Goal: Complete application form

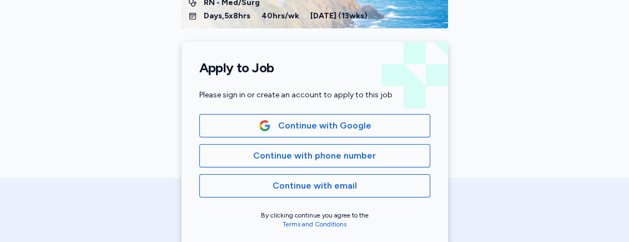
scroll to position [197, 0]
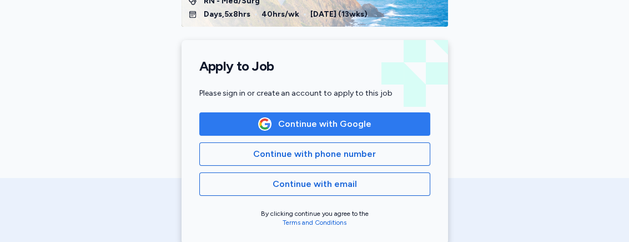
click at [301, 129] on span "Continue with Google" at bounding box center [324, 123] width 93 height 13
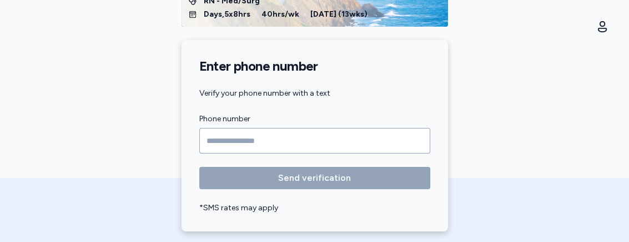
click at [276, 136] on input "Phone number" at bounding box center [314, 141] width 231 height 26
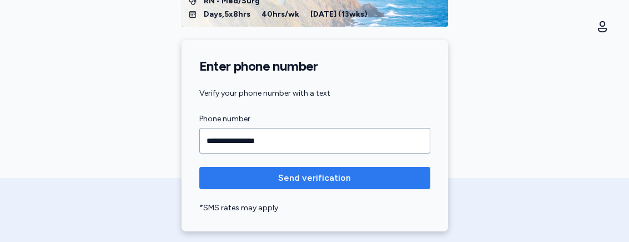
type input "**********"
click at [289, 175] on span "Send verification" at bounding box center [314, 177] width 73 height 13
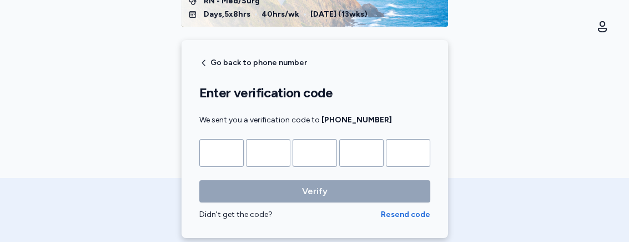
type input "*"
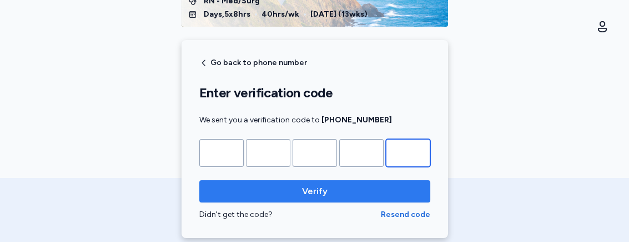
type input "*"
click at [293, 180] on button "Verify" at bounding box center [314, 191] width 231 height 22
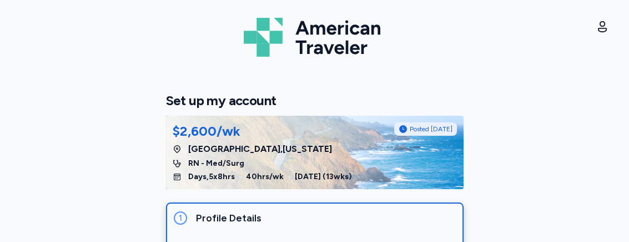
scroll to position [146, 0]
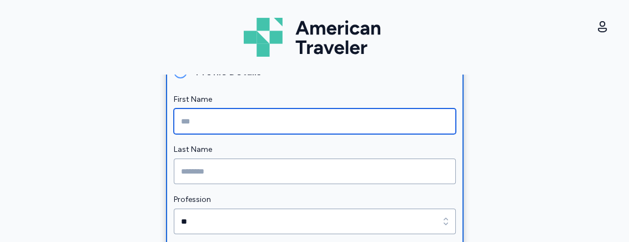
click at [269, 116] on input "First Name" at bounding box center [315, 121] width 282 height 26
type input "*****"
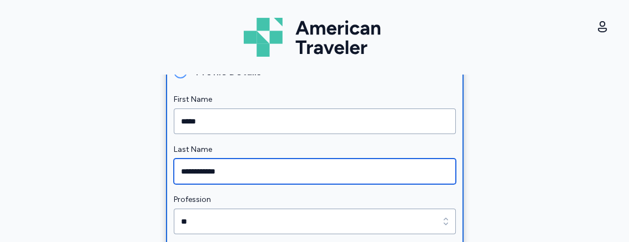
type input "**********"
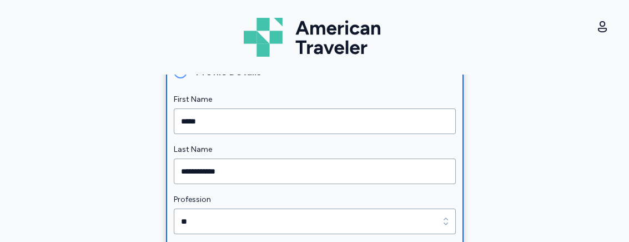
click at [488, 118] on div "**********" at bounding box center [314, 157] width 629 height 167
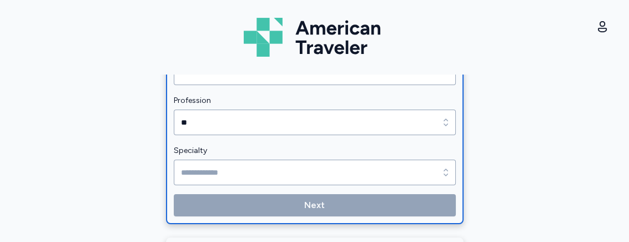
scroll to position [246, 0]
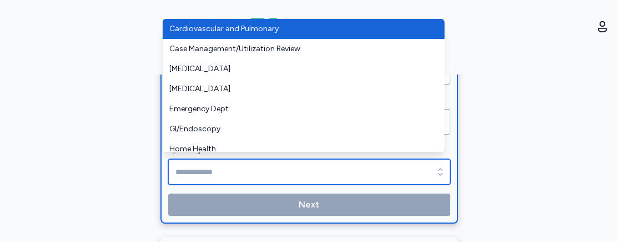
click at [312, 168] on input "Specialty" at bounding box center [309, 172] width 282 height 26
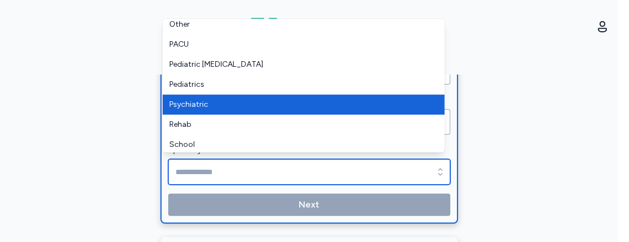
scroll to position [346, 0]
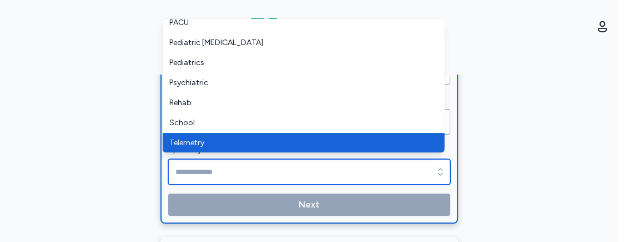
type input "*********"
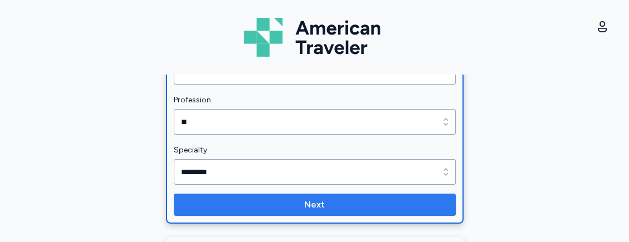
click at [285, 194] on button "Next" at bounding box center [315, 204] width 282 height 22
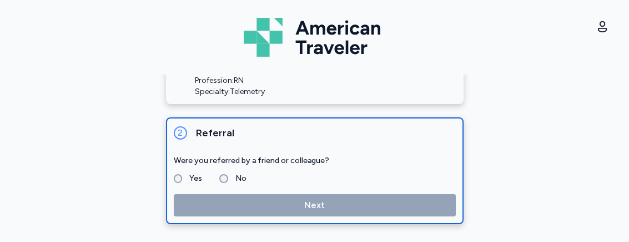
scroll to position [171, 0]
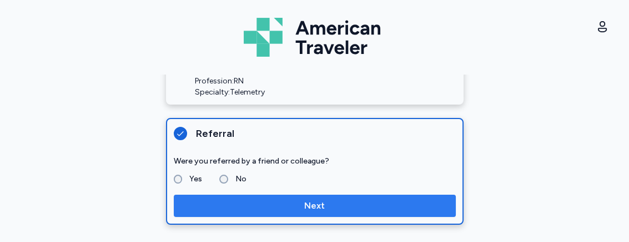
click at [318, 209] on span "Next" at bounding box center [314, 205] width 21 height 13
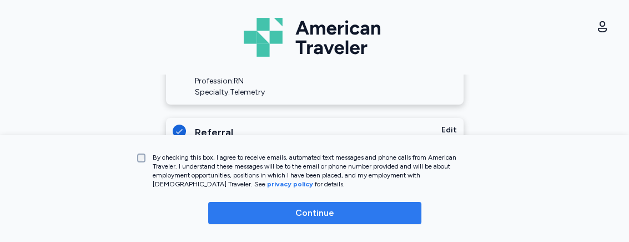
click at [313, 212] on span "Continue" at bounding box center [315, 212] width 39 height 13
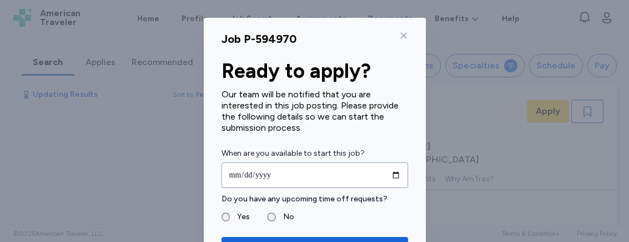
click at [388, 69] on div "Ready to apply?" at bounding box center [315, 71] width 187 height 22
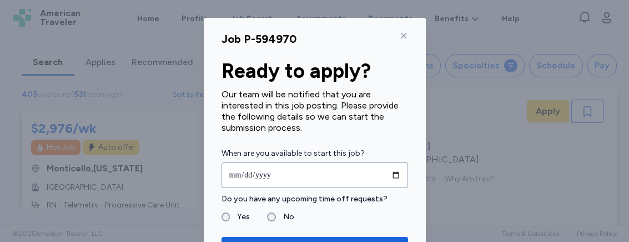
click at [388, 69] on div "Ready to apply?" at bounding box center [315, 71] width 187 height 22
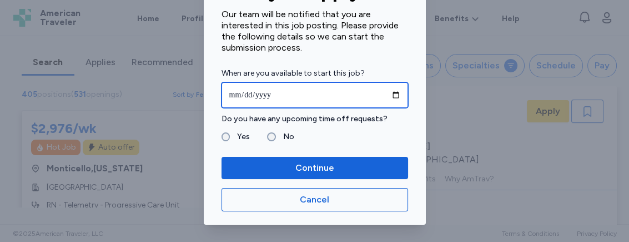
click at [314, 98] on input "date" at bounding box center [315, 95] width 187 height 26
click at [392, 92] on input "date" at bounding box center [315, 95] width 187 height 26
type input "**********"
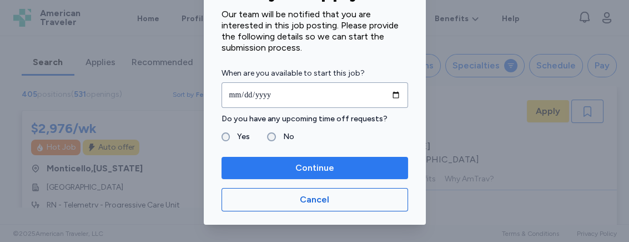
click at [325, 166] on span "Continue" at bounding box center [315, 167] width 39 height 13
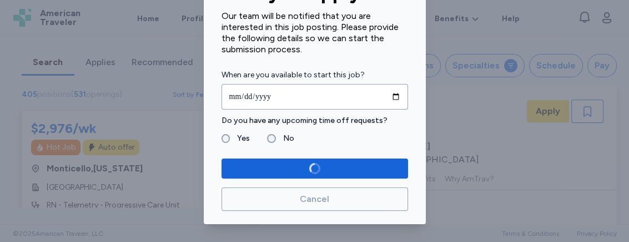
scroll to position [78, 0]
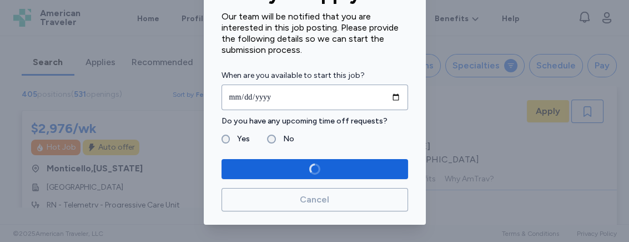
click at [370, 119] on label "Do you have any upcoming time off requests?" at bounding box center [315, 120] width 187 height 13
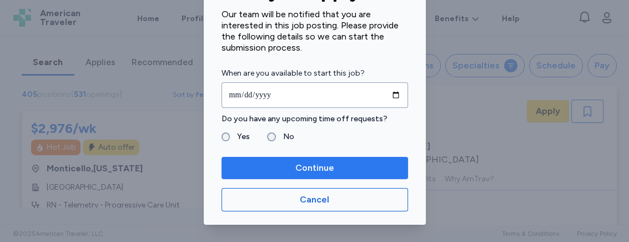
click at [332, 168] on span "Continue" at bounding box center [315, 167] width 169 height 13
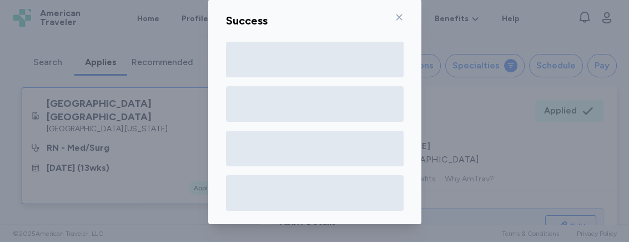
scroll to position [46, 0]
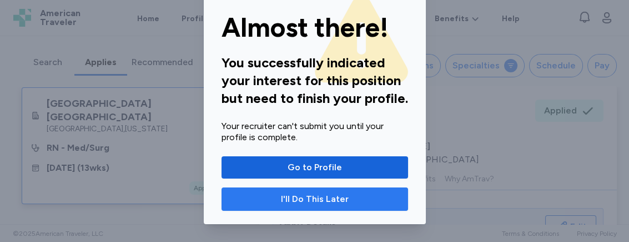
click at [316, 193] on span "I'll Do This Later" at bounding box center [315, 198] width 68 height 13
